Goal: Transaction & Acquisition: Purchase product/service

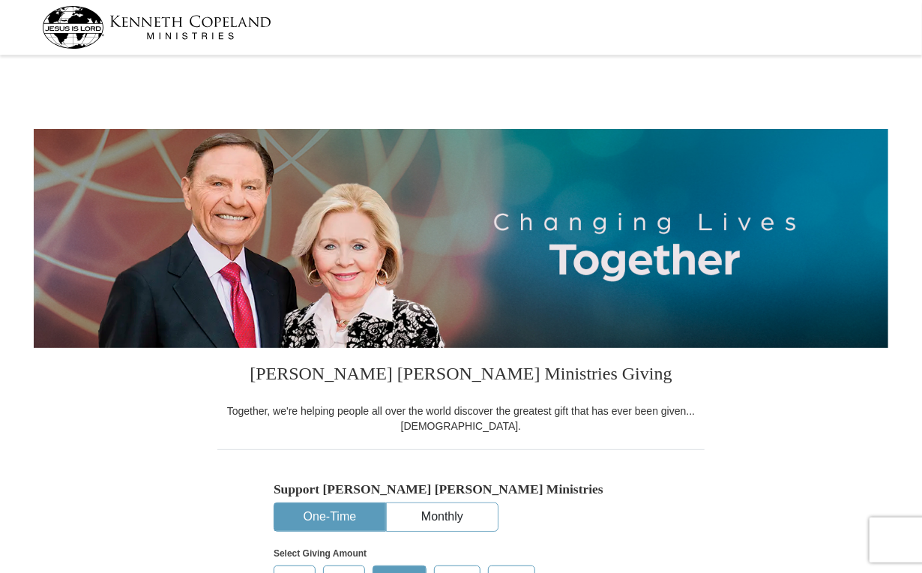
select select "OR"
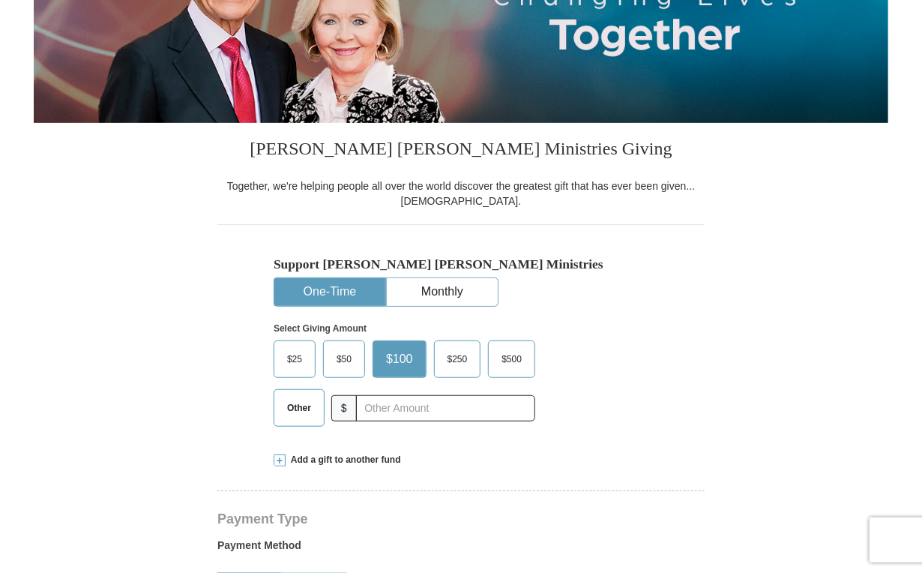
click at [301, 361] on span "$25" at bounding box center [295, 359] width 30 height 22
click at [0, 0] on input "$25" at bounding box center [0, 0] width 0 height 0
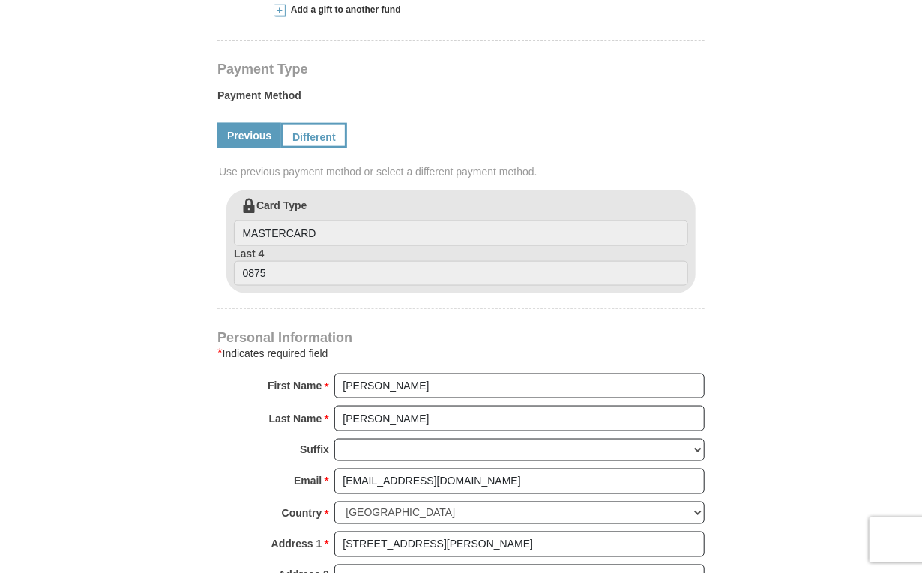
click at [248, 133] on link "Previous" at bounding box center [249, 135] width 64 height 25
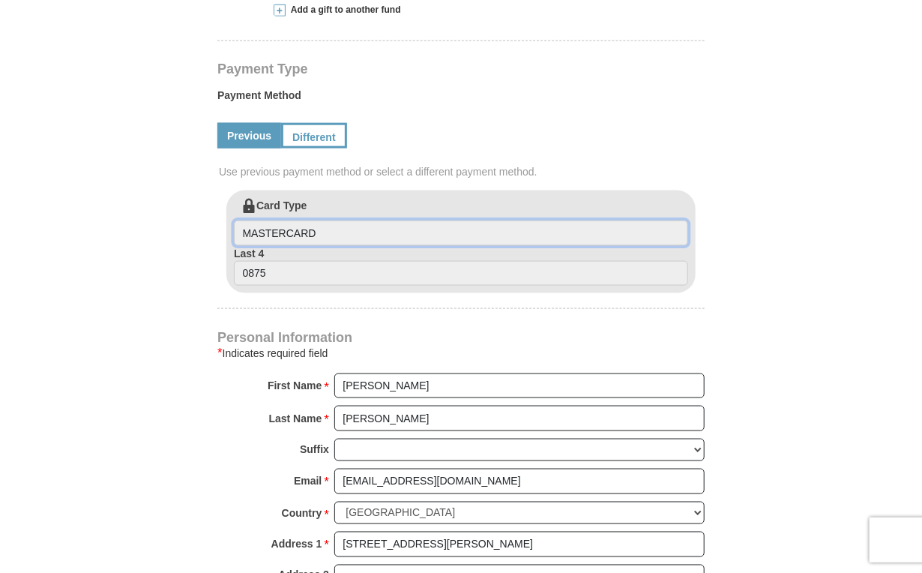
click at [317, 228] on input "MASTERCARD" at bounding box center [461, 232] width 454 height 25
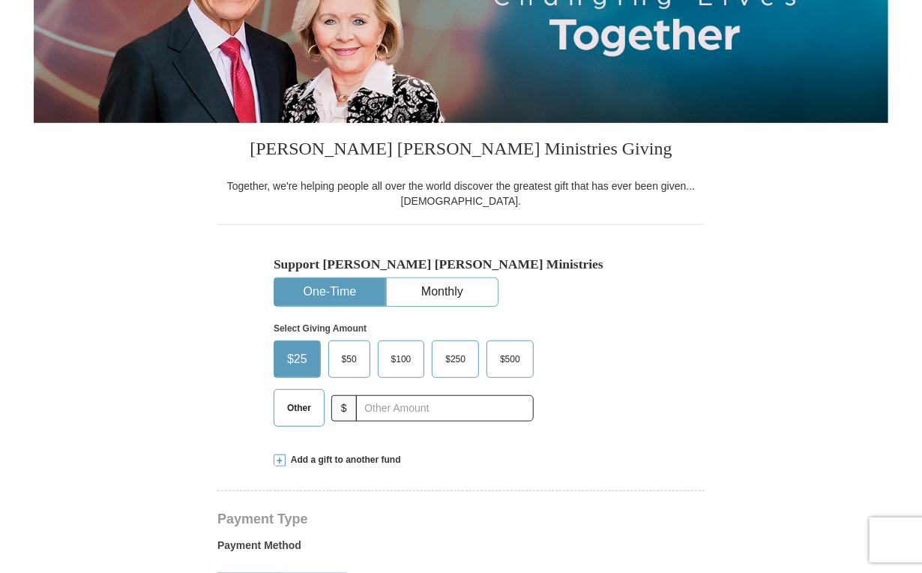
scroll to position [450, 0]
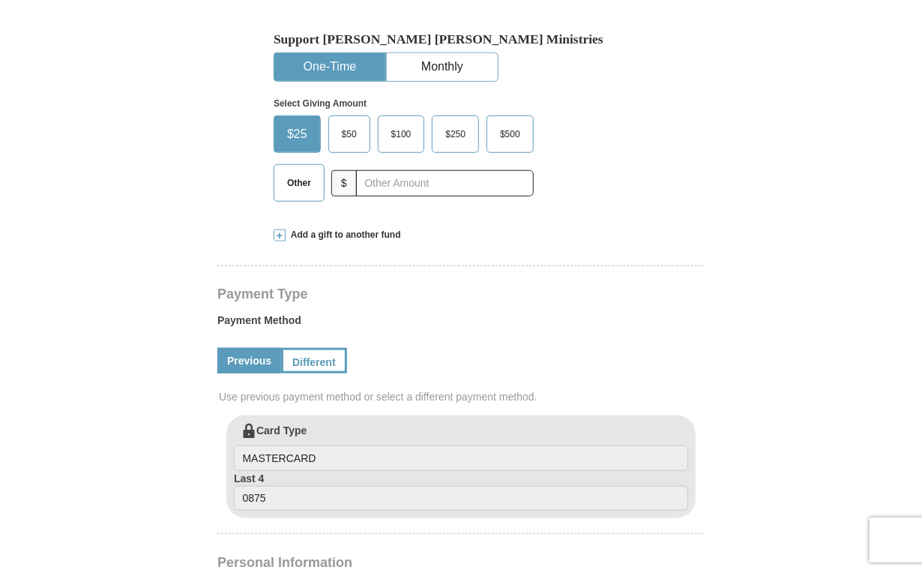
click at [382, 237] on span "Add a gift to another fund" at bounding box center [343, 235] width 115 height 13
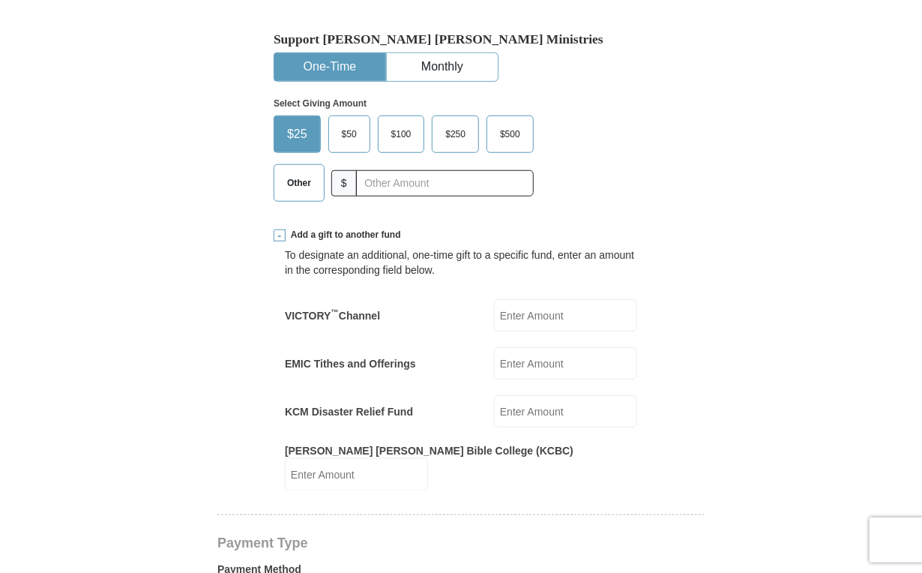
click at [541, 370] on input "EMIC Tithes and Offerings" at bounding box center [565, 363] width 143 height 32
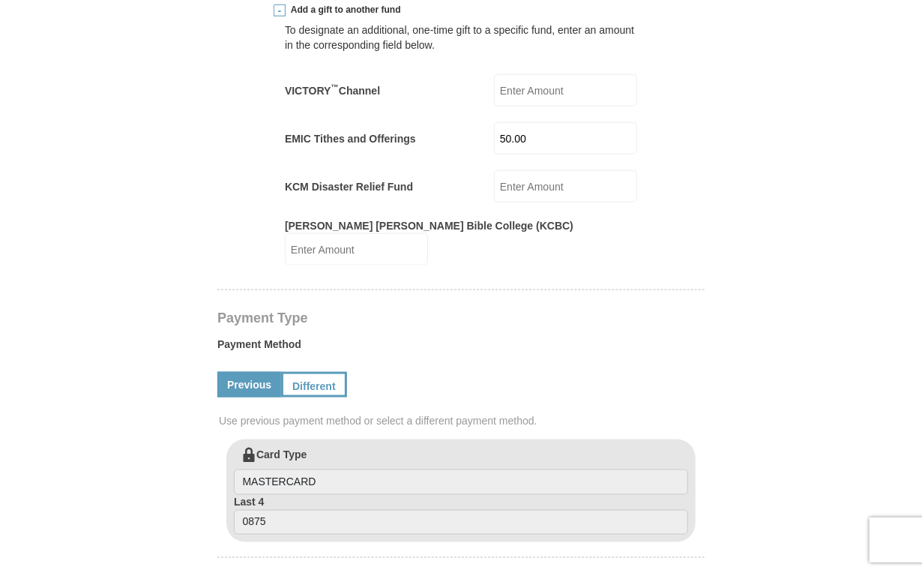
type input "50.00"
click at [428, 233] on input "[PERSON_NAME] [PERSON_NAME] Bible College (KCBC)" at bounding box center [356, 249] width 143 height 32
type input "10"
click at [498, 288] on div "[PERSON_NAME] [PERSON_NAME] Ministries Giving Together, we're helping people al…" at bounding box center [460, 492] width 487 height 1639
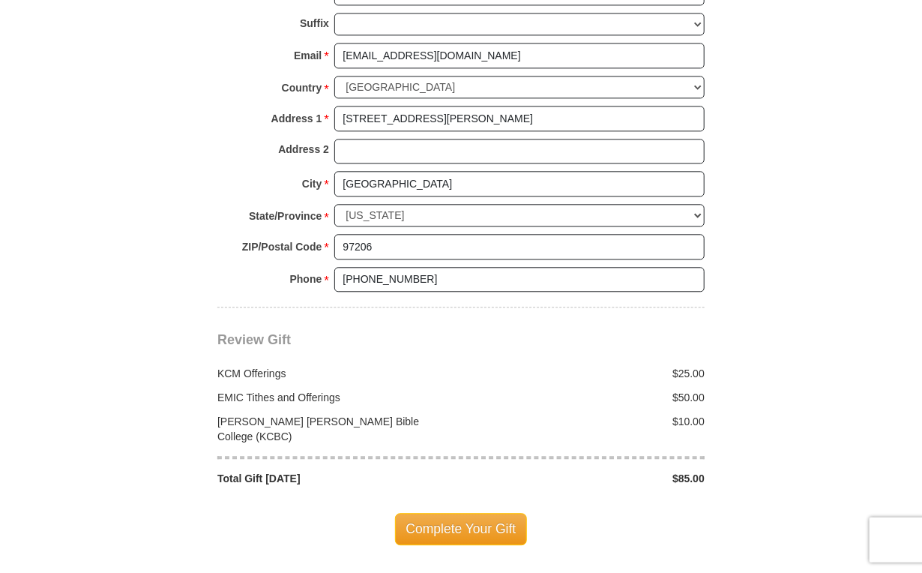
scroll to position [1575, 0]
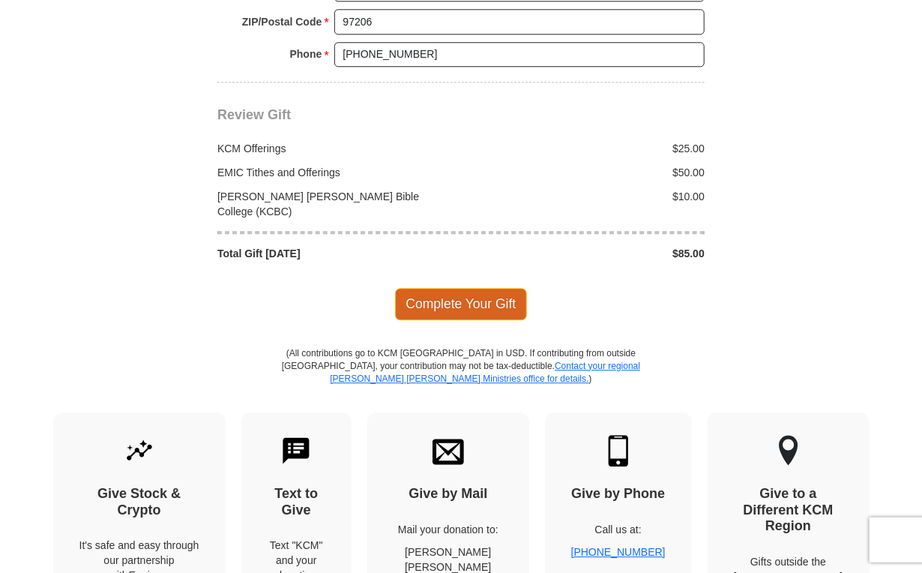
click at [466, 288] on span "Complete Your Gift" at bounding box center [461, 303] width 133 height 31
